Goal: Transaction & Acquisition: Purchase product/service

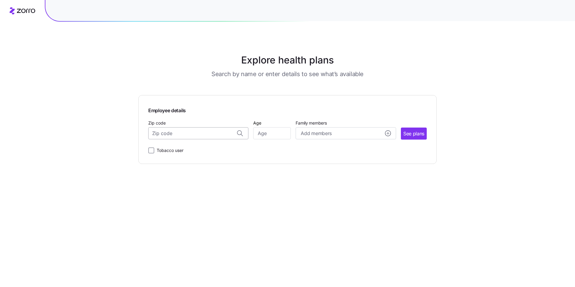
click at [212, 132] on input "Zip code" at bounding box center [198, 133] width 100 height 12
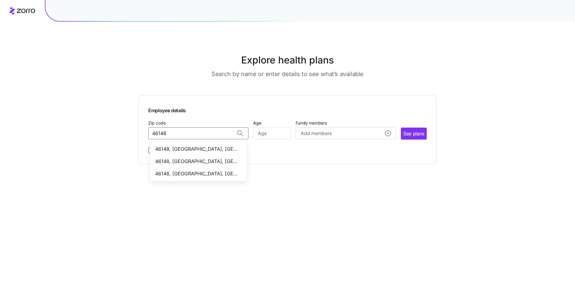
click at [193, 147] on span "46148, [GEOGRAPHIC_DATA], [GEOGRAPHIC_DATA]" at bounding box center [197, 149] width 84 height 8
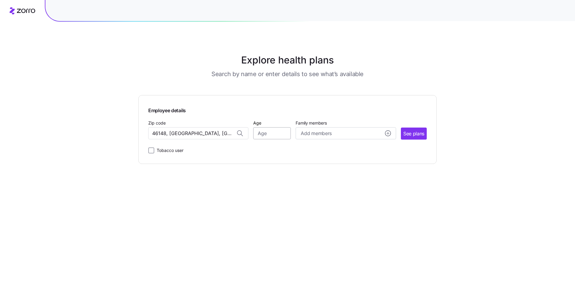
type input "46148, [GEOGRAPHIC_DATA], [GEOGRAPHIC_DATA]"
click at [265, 135] on input "Age" at bounding box center [272, 133] width 38 height 12
type input "57"
click at [334, 130] on div "Add members" at bounding box center [346, 134] width 90 height 8
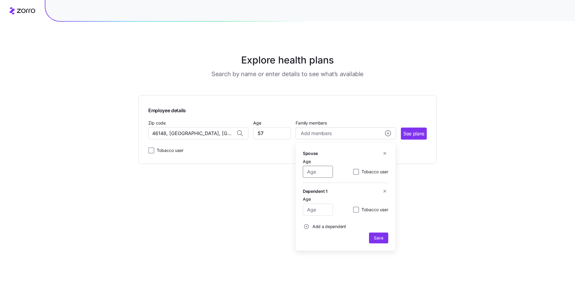
click at [322, 173] on input "Age" at bounding box center [318, 172] width 30 height 12
type input "42"
click at [324, 210] on input "Age" at bounding box center [318, 210] width 30 height 12
type input "17"
click at [315, 227] on span "Add a dependent" at bounding box center [330, 227] width 34 height 6
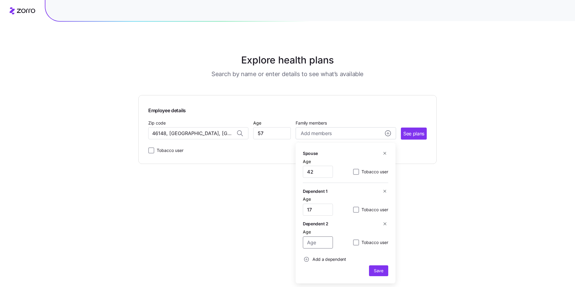
click at [313, 242] on input "Age" at bounding box center [318, 243] width 30 height 12
type input "14"
click at [384, 270] on span "Save" at bounding box center [379, 271] width 14 height 6
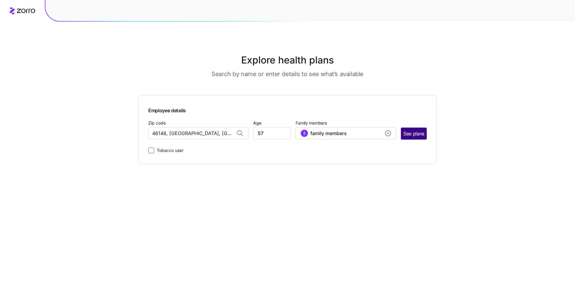
click at [412, 133] on span "See plans" at bounding box center [414, 134] width 21 height 8
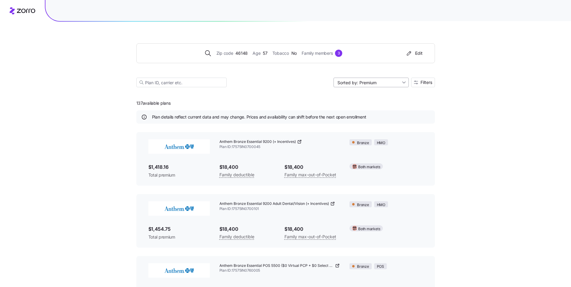
click at [403, 80] on input "Sorted by: Premium" at bounding box center [370, 83] width 75 height 10
click at [361, 105] on div "Deductible" at bounding box center [370, 105] width 70 height 9
type input "Sorted by: Deductible"
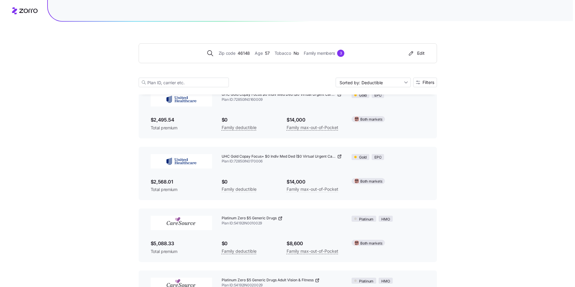
scroll to position [482, 0]
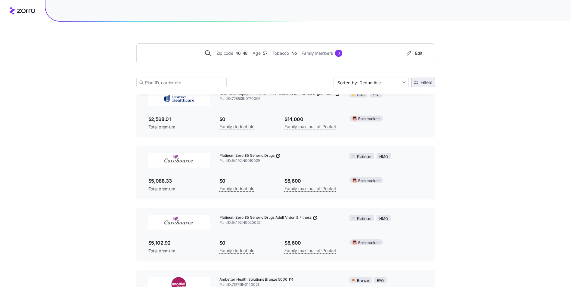
click at [419, 81] on span "Filters" at bounding box center [423, 82] width 18 height 4
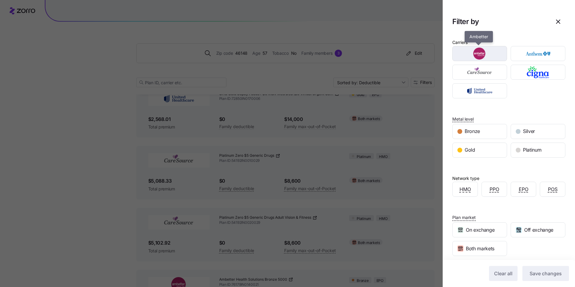
click at [479, 55] on img "button" at bounding box center [480, 54] width 44 height 12
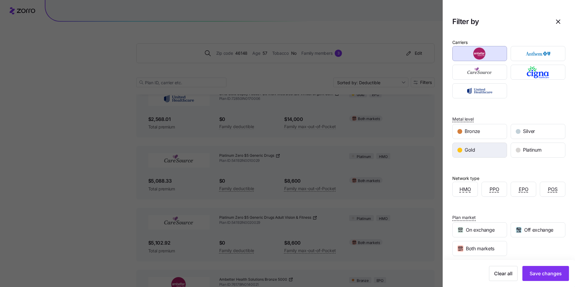
click at [491, 151] on div "Gold" at bounding box center [480, 150] width 54 height 14
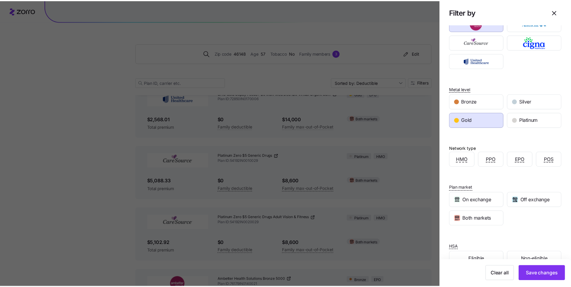
scroll to position [46, 0]
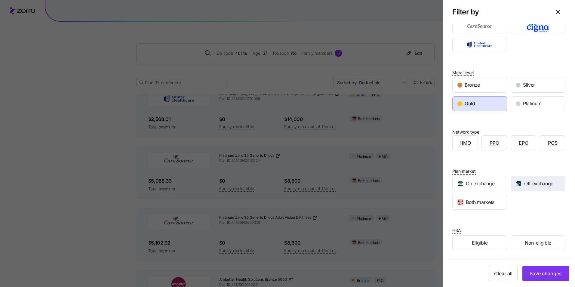
click at [532, 187] on span "Off exchange" at bounding box center [539, 184] width 29 height 8
click at [537, 271] on span "Save changes" at bounding box center [546, 273] width 32 height 7
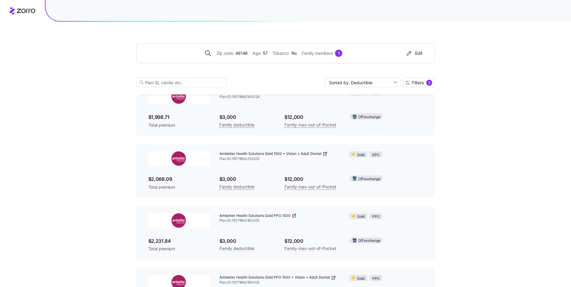
scroll to position [0, 0]
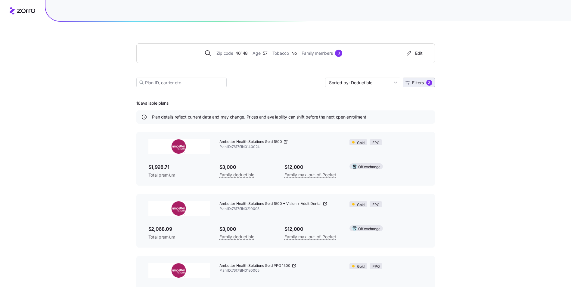
click at [422, 84] on span "Filters" at bounding box center [418, 83] width 12 height 4
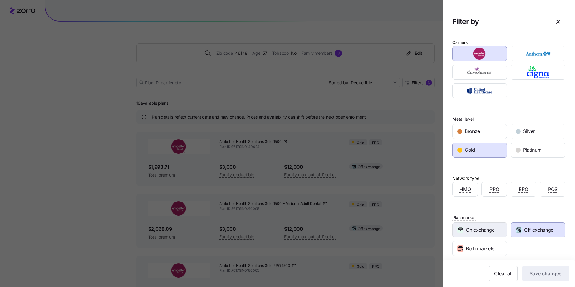
click at [488, 228] on span "On exchange" at bounding box center [480, 230] width 29 height 8
click at [535, 274] on span "Save changes" at bounding box center [546, 273] width 32 height 7
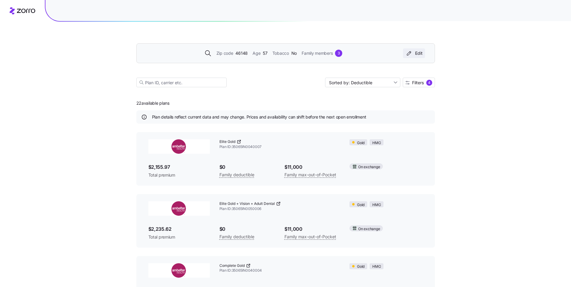
click at [406, 55] on icon "button" at bounding box center [408, 53] width 7 height 6
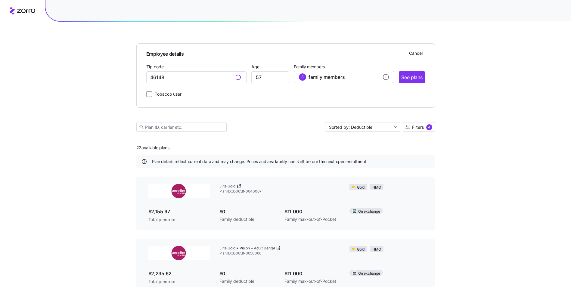
type input "46148, [GEOGRAPHIC_DATA], [GEOGRAPHIC_DATA]"
click at [270, 79] on input "57" at bounding box center [270, 77] width 38 height 12
type input "56"
click at [355, 77] on div "3 family members" at bounding box center [344, 76] width 90 height 7
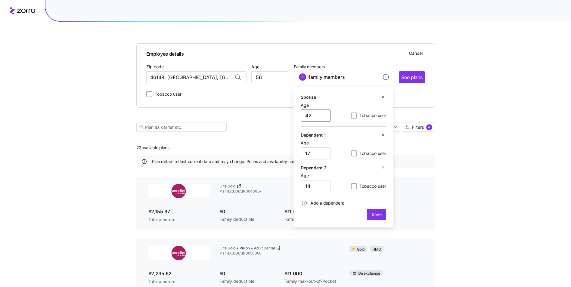
click at [318, 118] on input "42" at bounding box center [316, 116] width 30 height 12
type input "41"
click at [312, 154] on input "17" at bounding box center [316, 153] width 30 height 12
type input "16"
click at [313, 187] on input "14" at bounding box center [316, 186] width 30 height 12
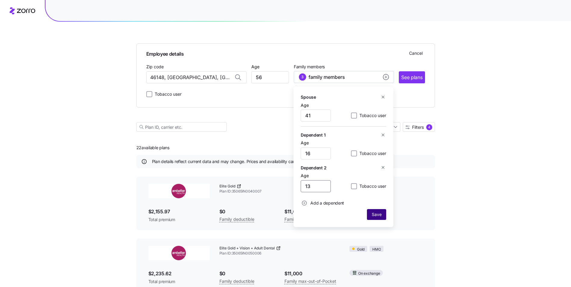
type input "13"
click at [378, 212] on span "Save" at bounding box center [377, 215] width 10 height 6
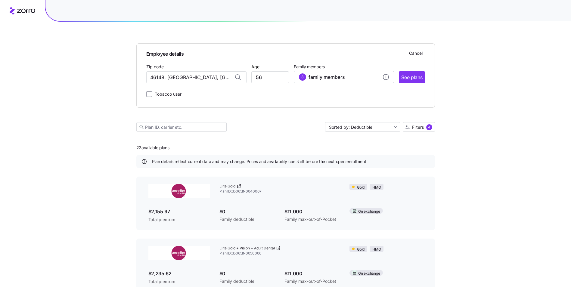
drag, startPoint x: 417, startPoint y: 80, endPoint x: 420, endPoint y: 88, distance: 8.4
click at [417, 80] on span "See plans" at bounding box center [411, 78] width 21 height 8
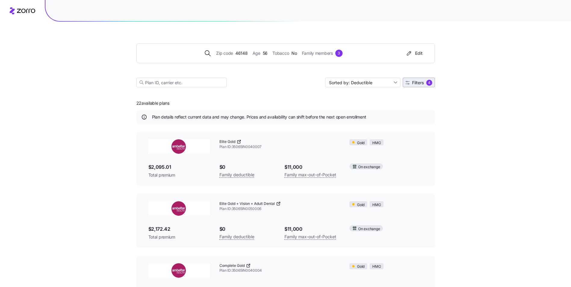
click at [425, 80] on span "Filters 4" at bounding box center [418, 83] width 27 height 6
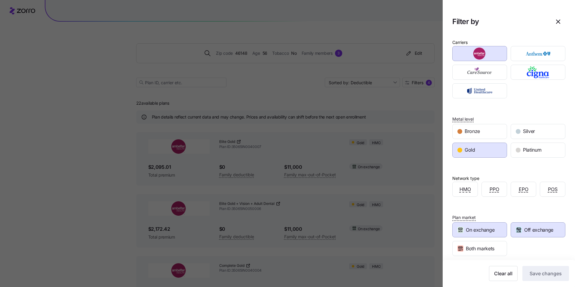
click at [474, 229] on span "On exchange" at bounding box center [480, 230] width 29 height 8
drag, startPoint x: 535, startPoint y: 272, endPoint x: 483, endPoint y: 232, distance: 65.9
click at [535, 271] on span "Save changes" at bounding box center [546, 273] width 32 height 7
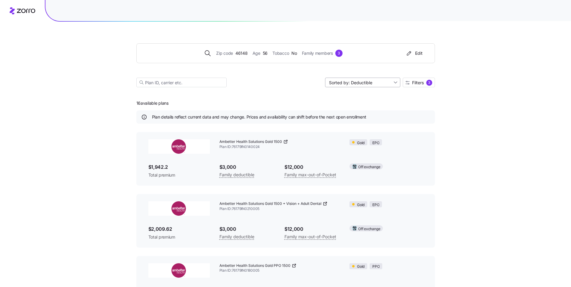
click at [395, 82] on input "Sorted by: Deductible" at bounding box center [362, 83] width 75 height 10
click at [426, 84] on span "Filters 3" at bounding box center [418, 83] width 27 height 6
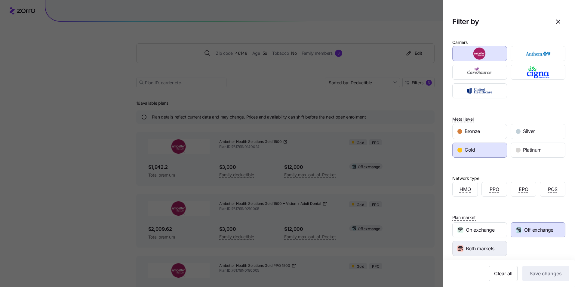
click at [476, 248] on span "Both markets" at bounding box center [480, 249] width 29 height 8
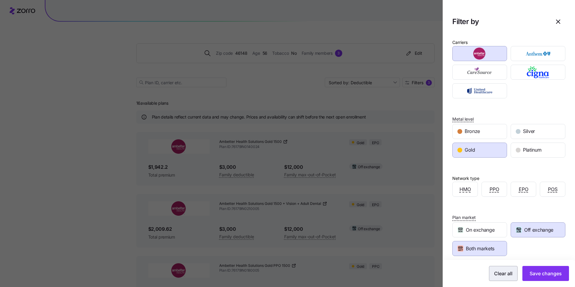
drag, startPoint x: 532, startPoint y: 271, endPoint x: 528, endPoint y: 267, distance: 6.0
click at [533, 271] on span "Save changes" at bounding box center [546, 273] width 32 height 7
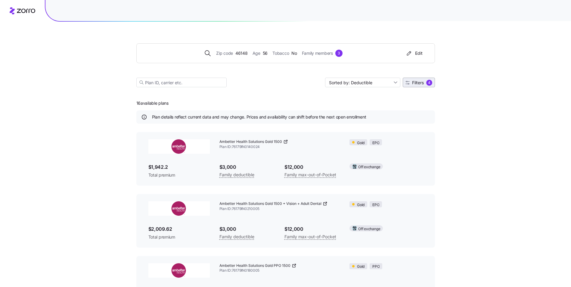
click at [429, 86] on button "Filters 4" at bounding box center [419, 83] width 32 height 10
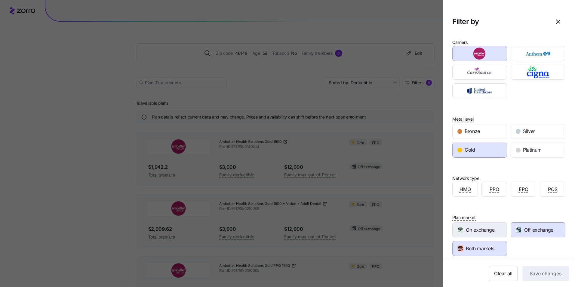
click at [485, 232] on span "On exchange" at bounding box center [480, 230] width 29 height 8
drag, startPoint x: 549, startPoint y: 274, endPoint x: 494, endPoint y: 242, distance: 63.5
click at [549, 274] on span "Save changes" at bounding box center [546, 273] width 32 height 7
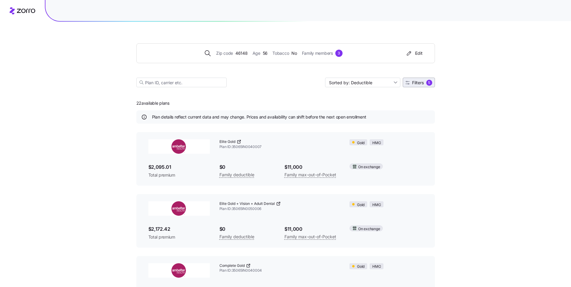
click at [423, 85] on span "Filters" at bounding box center [418, 83] width 12 height 4
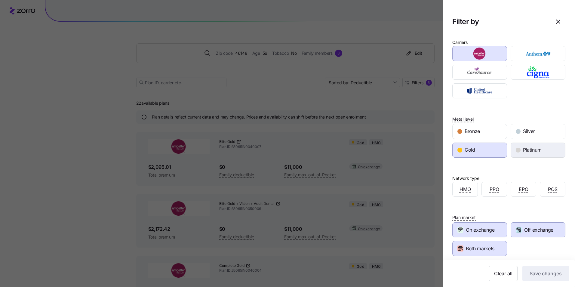
click at [539, 151] on span "Platinum" at bounding box center [532, 150] width 18 height 8
click at [468, 151] on span "Gold" at bounding box center [470, 150] width 11 height 8
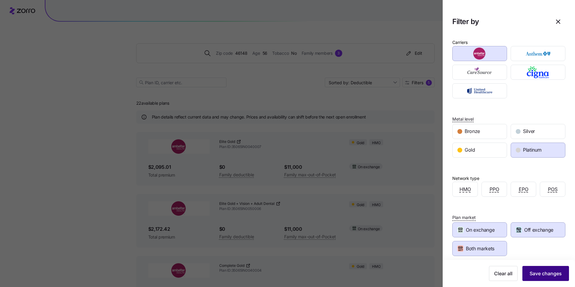
drag, startPoint x: 539, startPoint y: 275, endPoint x: 526, endPoint y: 258, distance: 21.1
click at [539, 274] on span "Save changes" at bounding box center [546, 273] width 32 height 7
